Goal: Browse casually

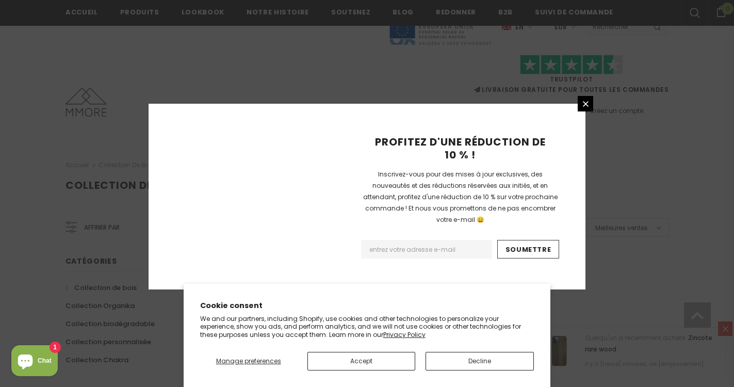
scroll to position [696, 0]
